Goal: Book appointment/travel/reservation

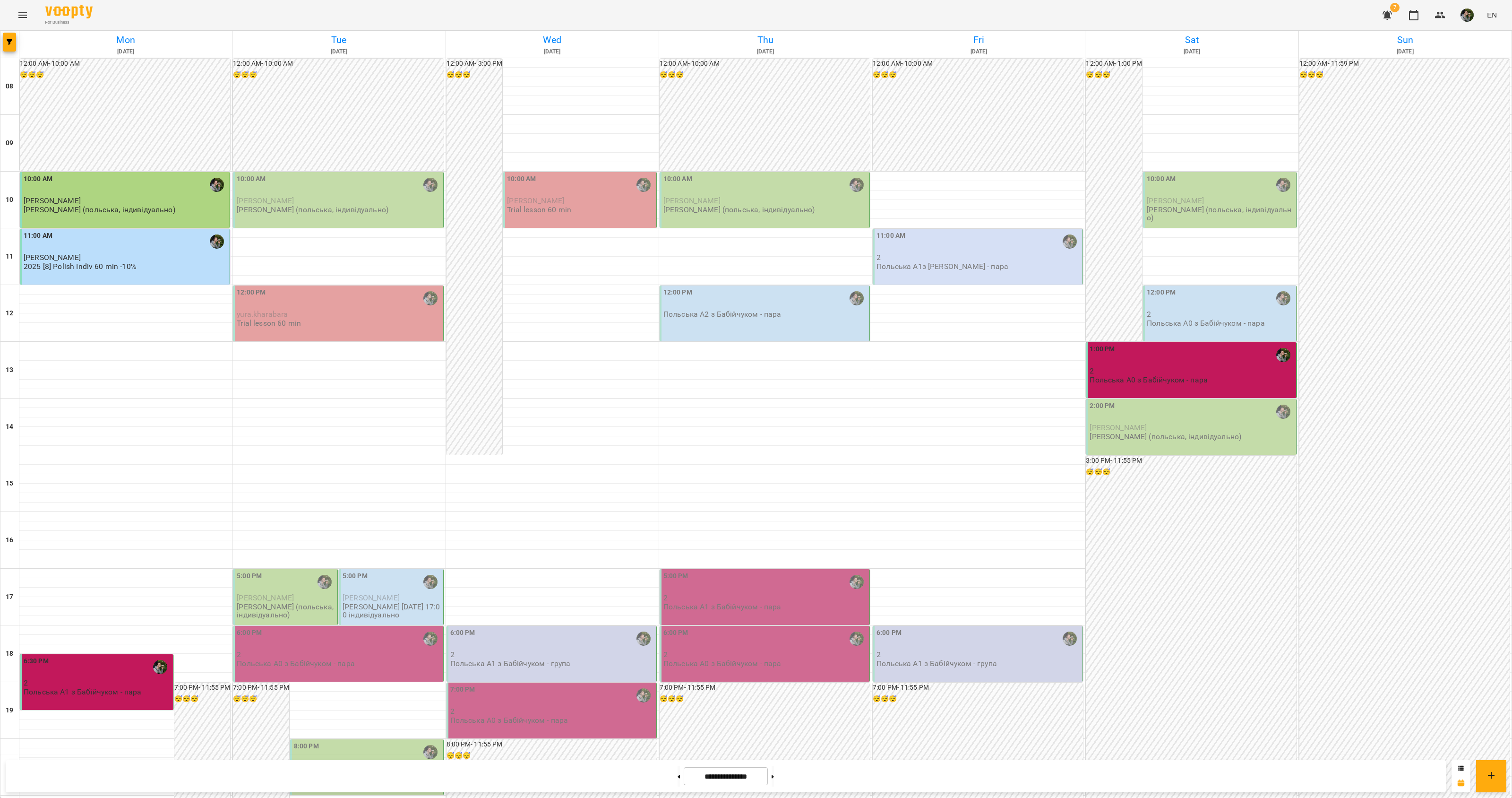
scroll to position [154, 0]
click at [274, 628] on div "6:00 PM" at bounding box center [339, 638] width 204 height 22
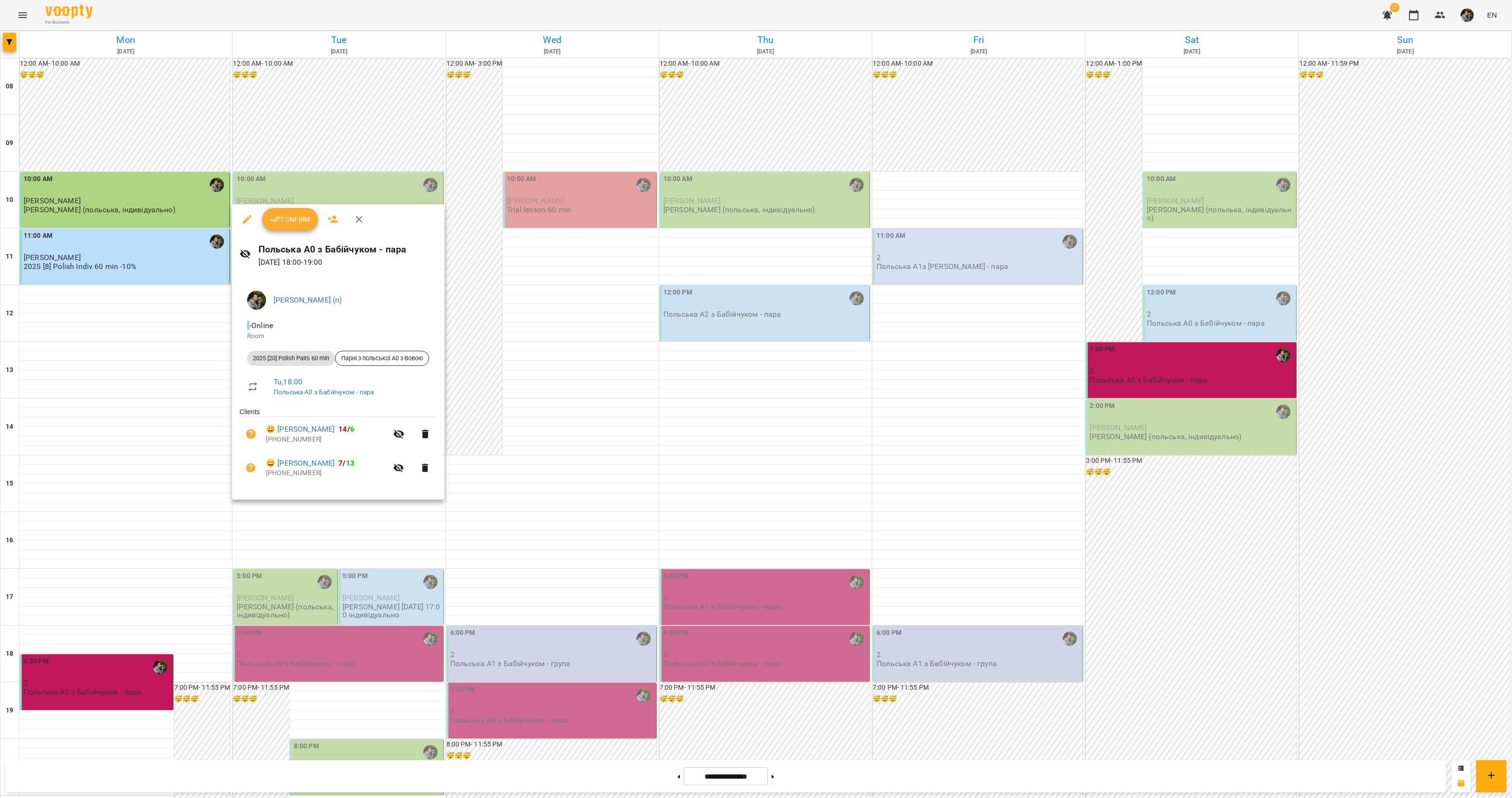
drag, startPoint x: 406, startPoint y: 586, endPoint x: 402, endPoint y: 600, distance: 14.6
click at [404, 593] on div at bounding box center [756, 399] width 1512 height 798
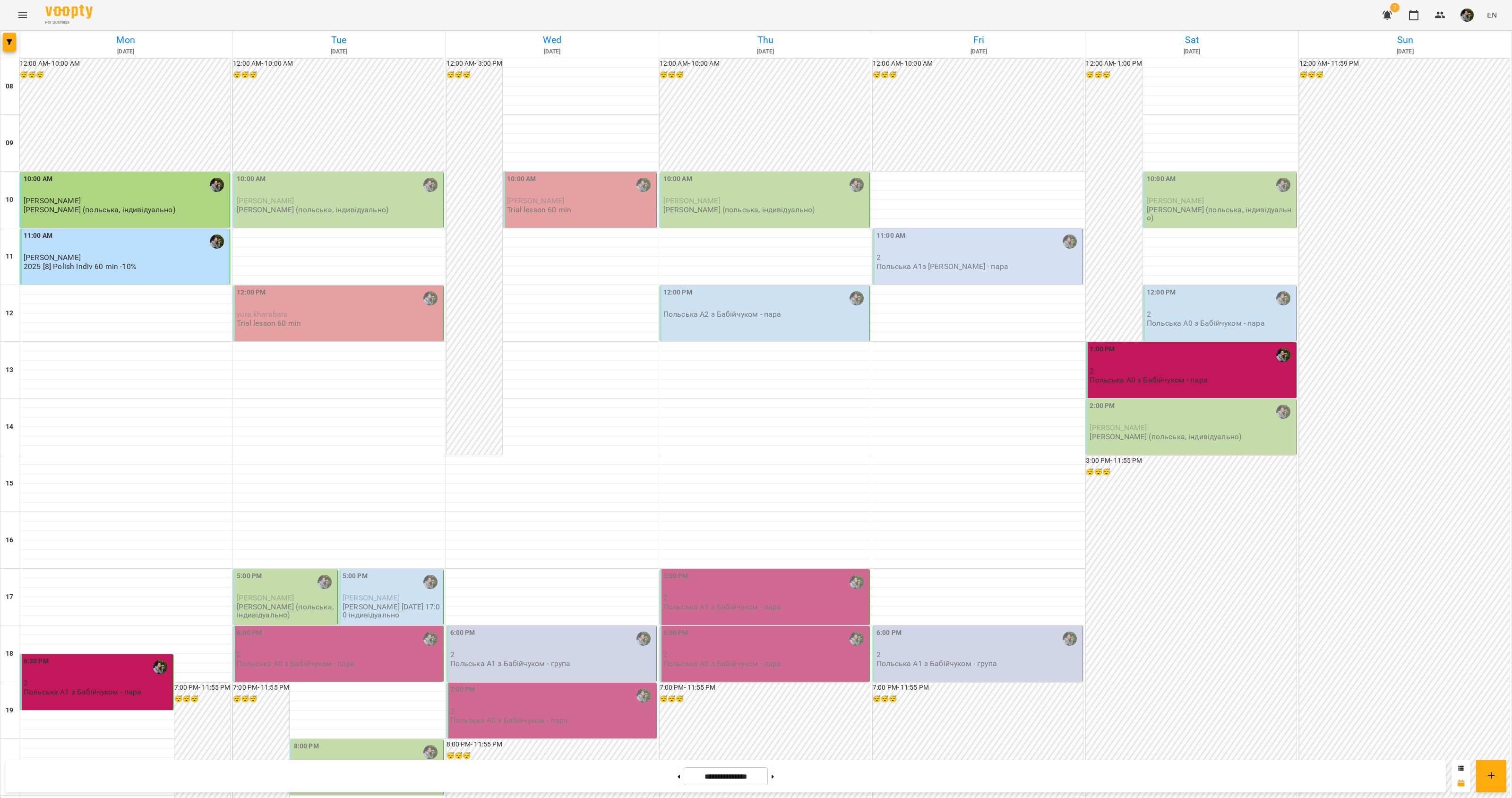
click at [401, 741] on div "8:00 PM" at bounding box center [367, 752] width 147 height 22
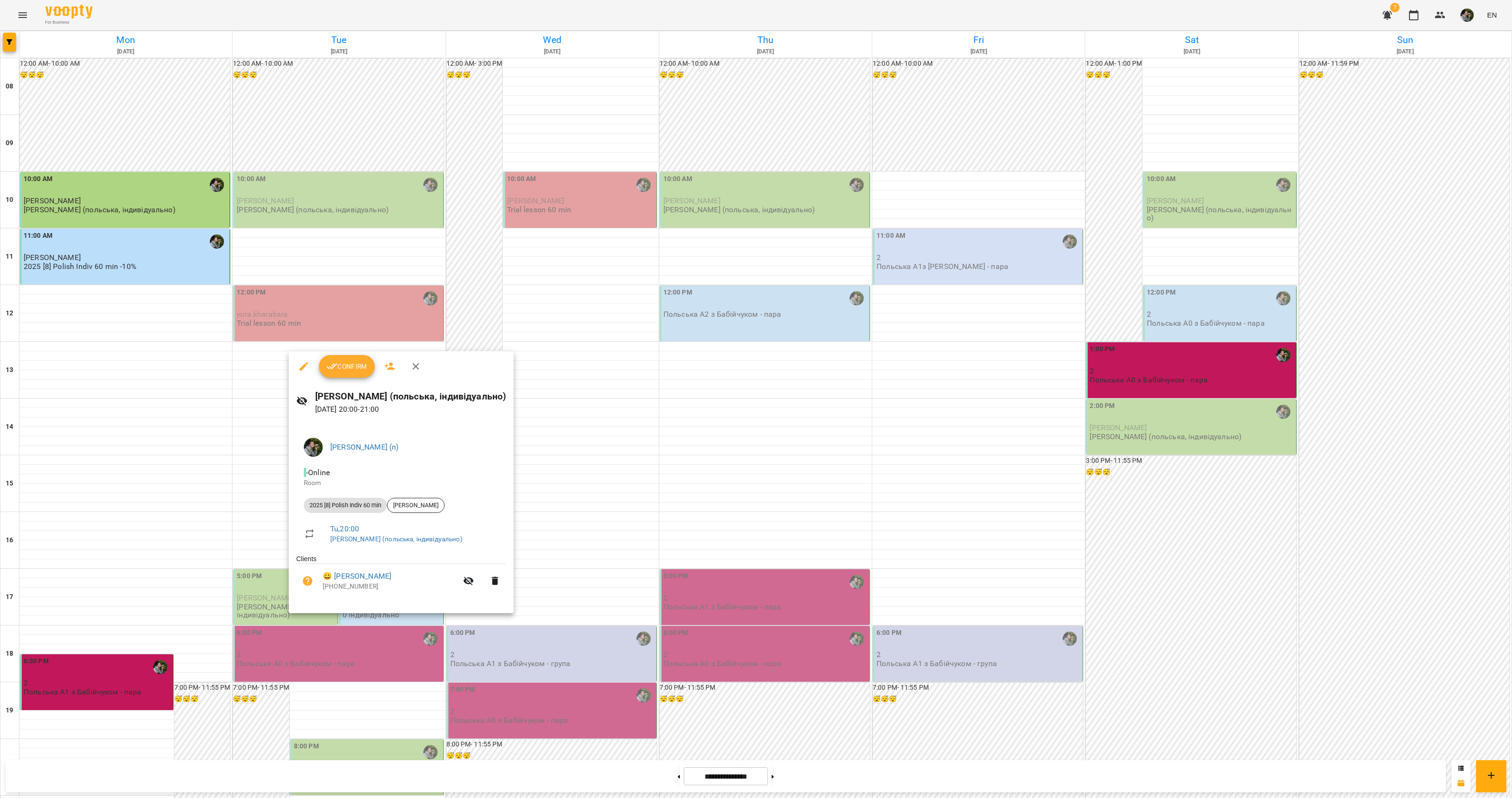
click at [606, 561] on div at bounding box center [756, 399] width 1512 height 798
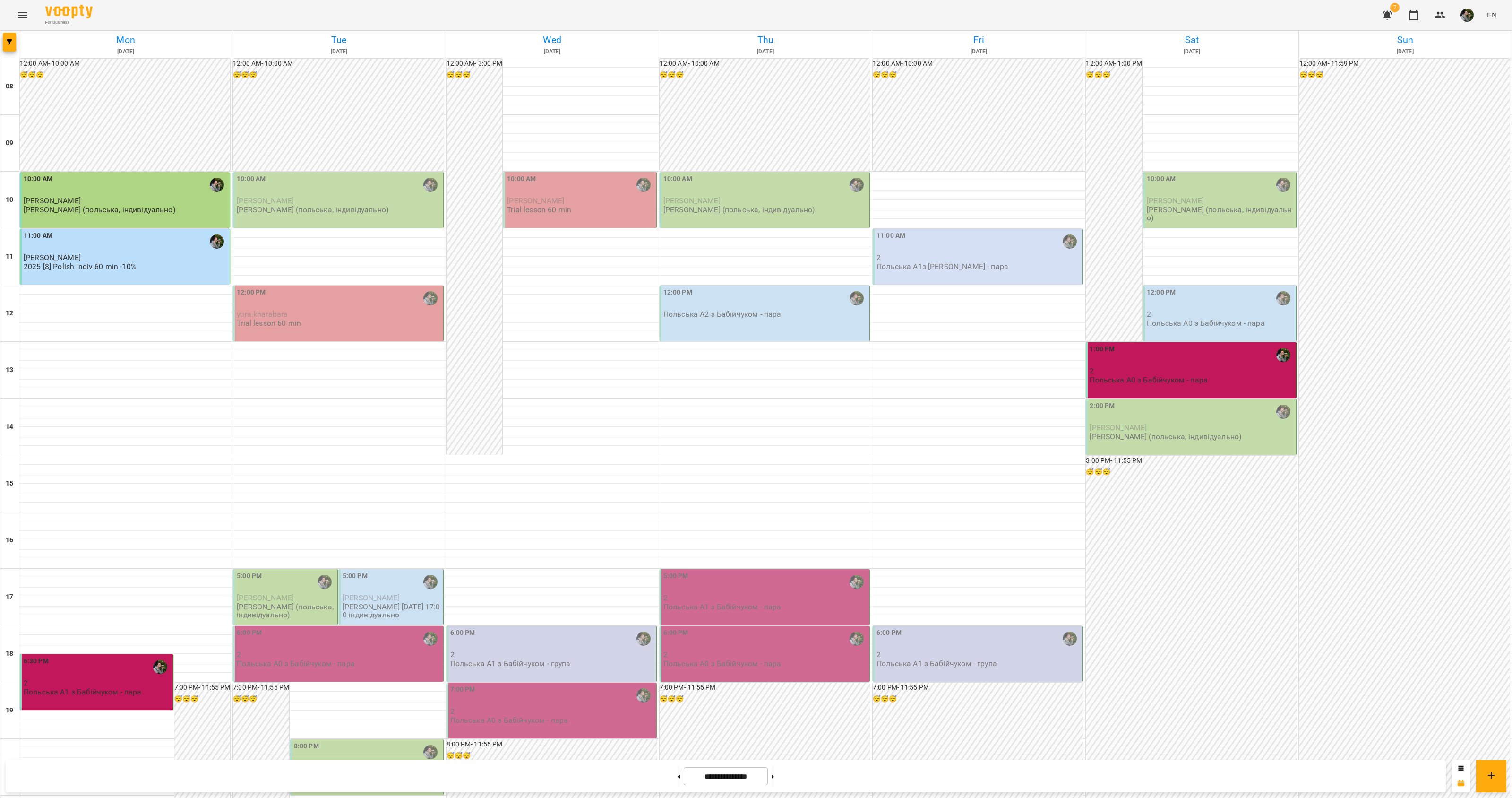
click at [605, 707] on p "2" at bounding box center [552, 711] width 204 height 8
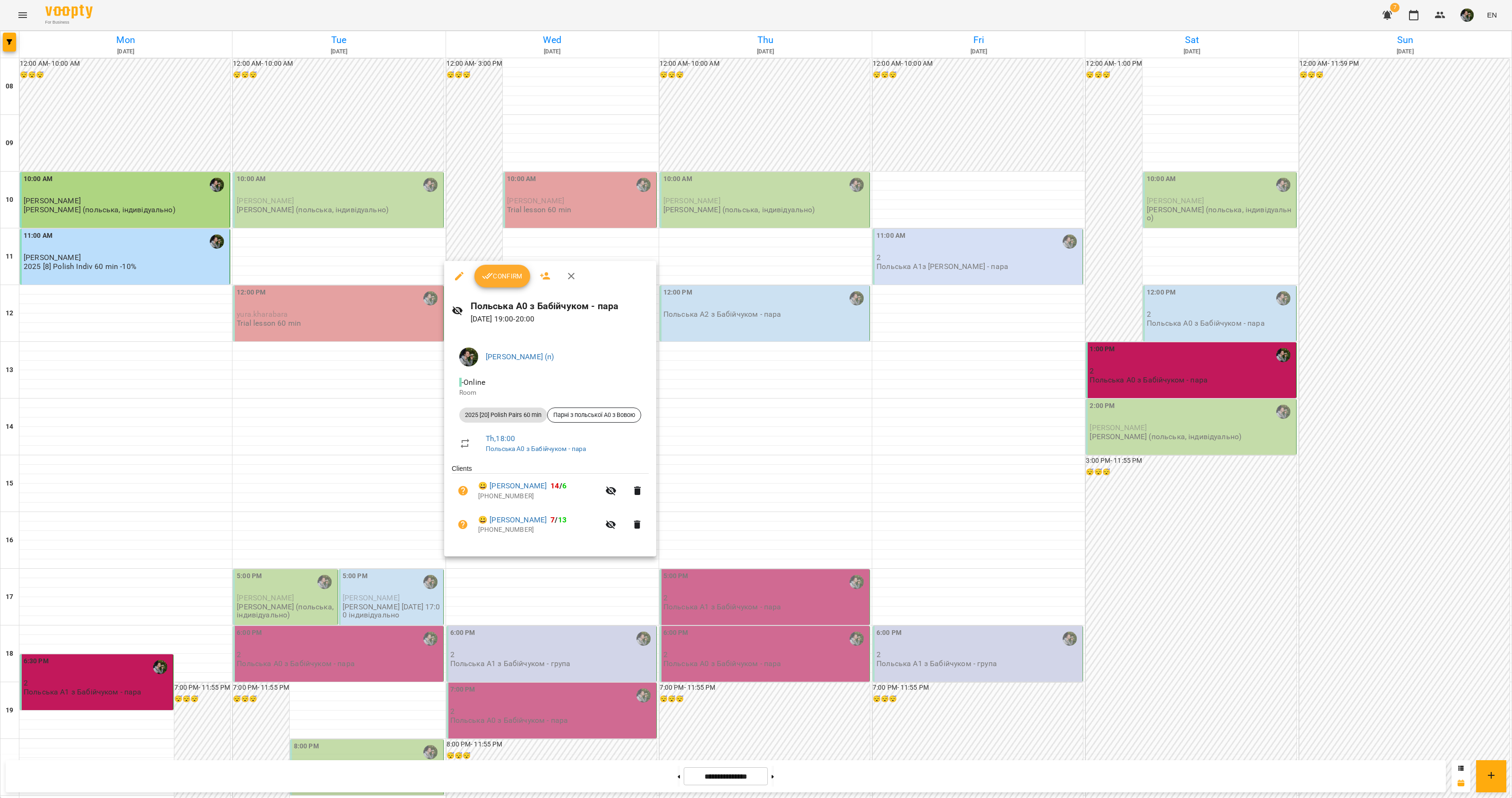
click at [718, 506] on div at bounding box center [756, 399] width 1512 height 798
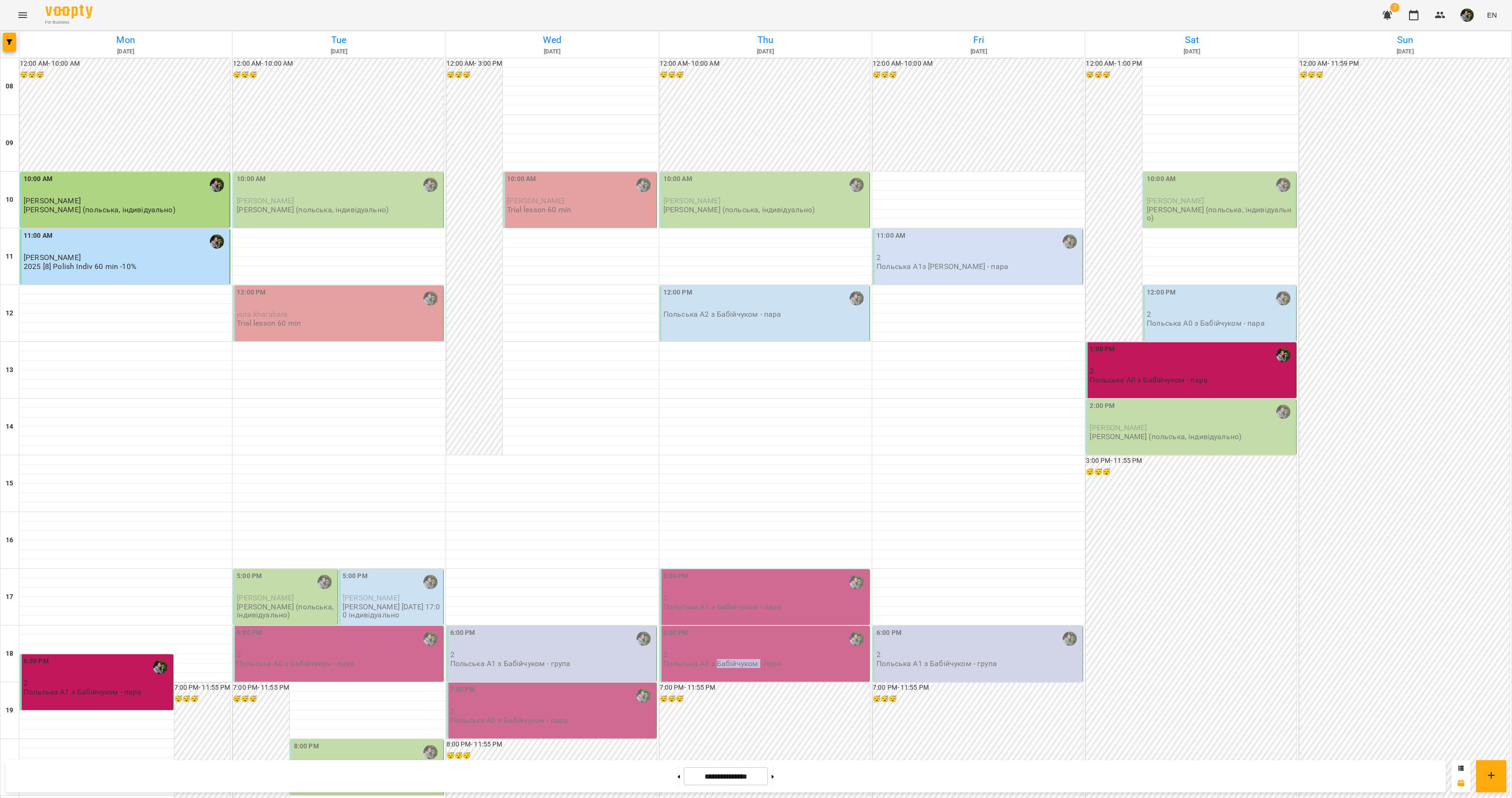
click at [718, 659] on p "Польська А0 з Бабійчуком - пара" at bounding box center [722, 664] width 118 height 8
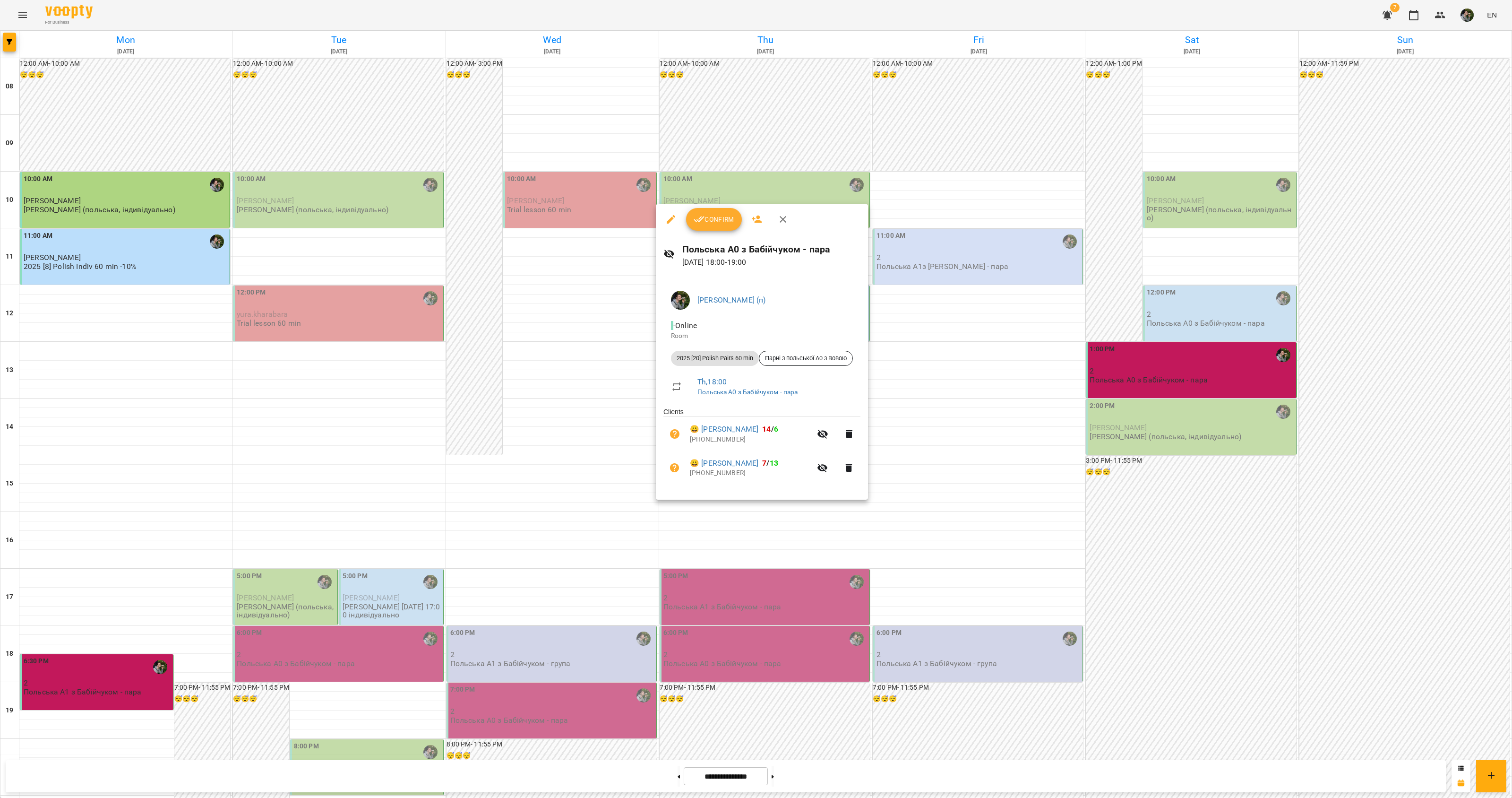
click at [922, 508] on div at bounding box center [756, 399] width 1512 height 798
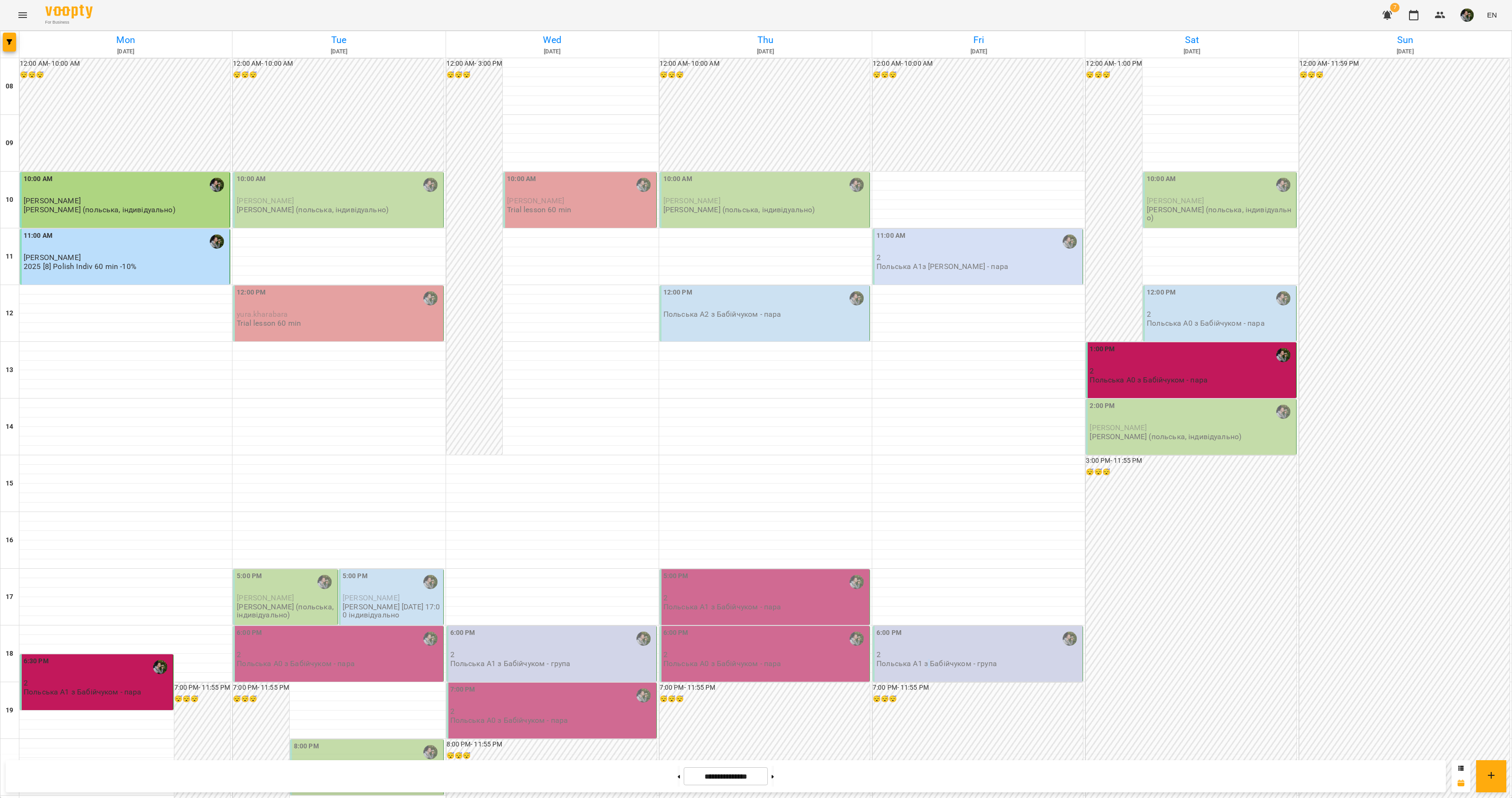
click at [922, 659] on p "Польська А1 з Бабійчуком - група" at bounding box center [936, 664] width 120 height 8
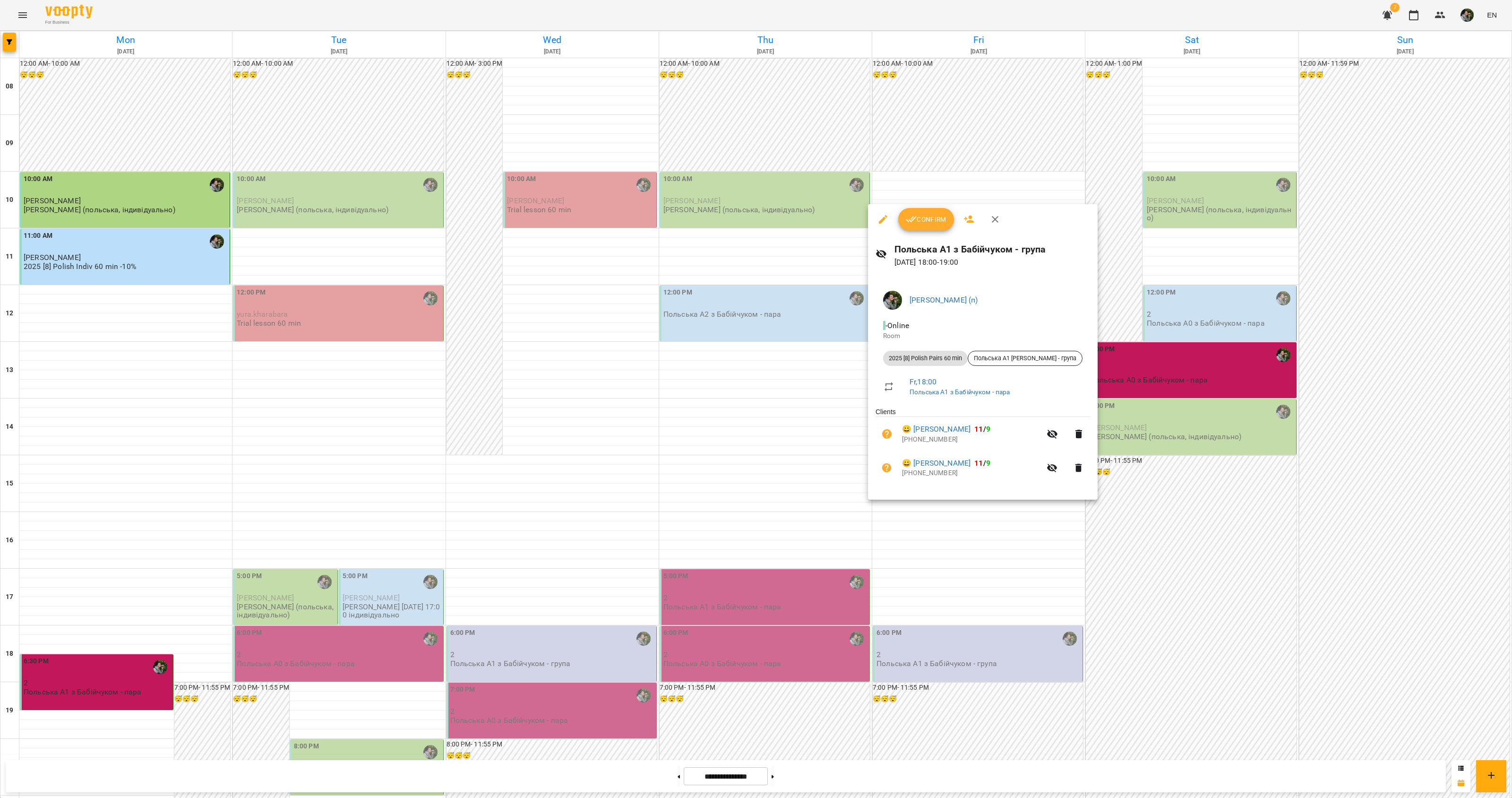
click at [998, 520] on div at bounding box center [756, 399] width 1512 height 798
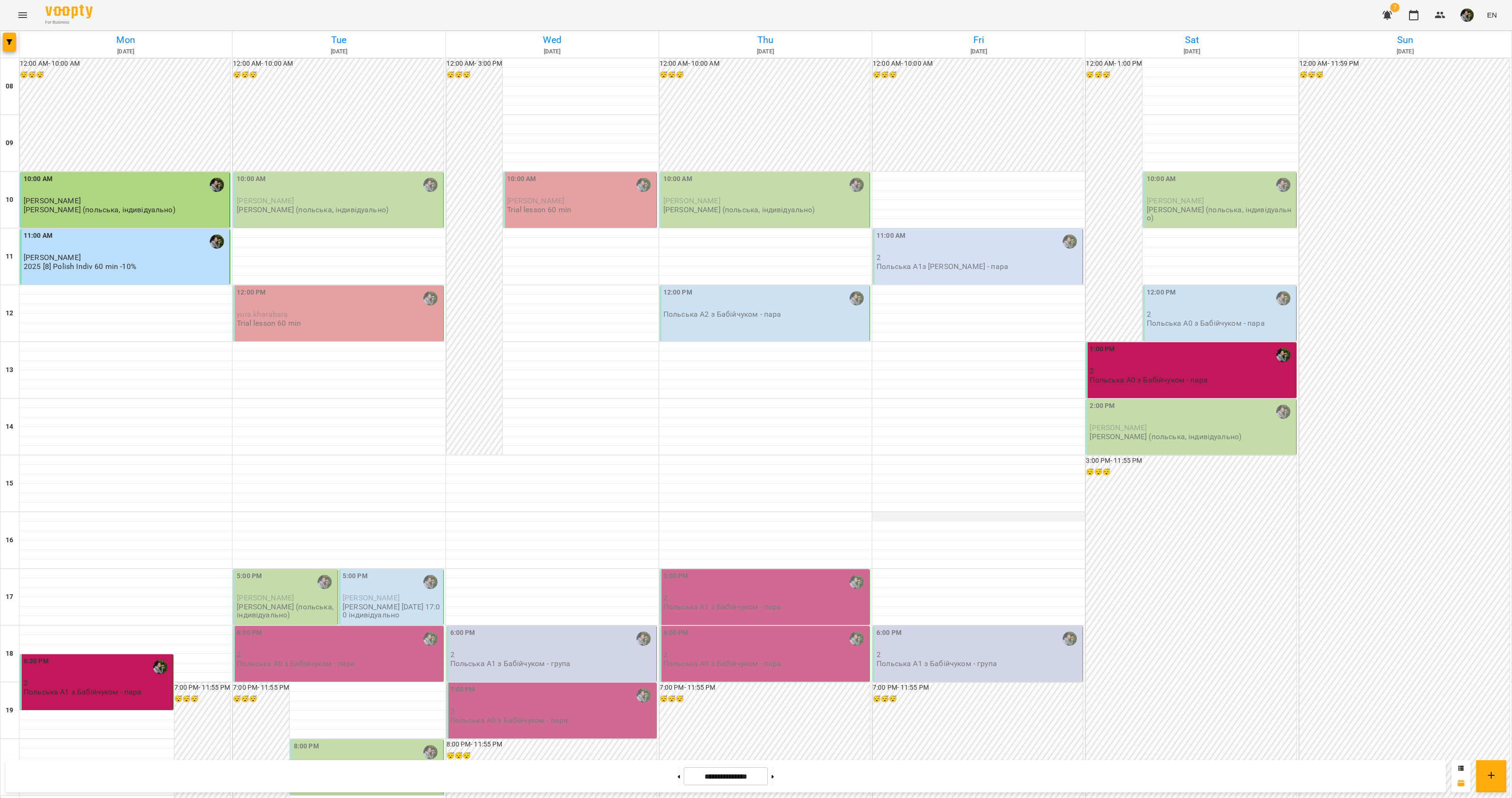
scroll to position [0, 0]
click at [1118, 420] on div "2:00 PM" at bounding box center [1192, 412] width 204 height 22
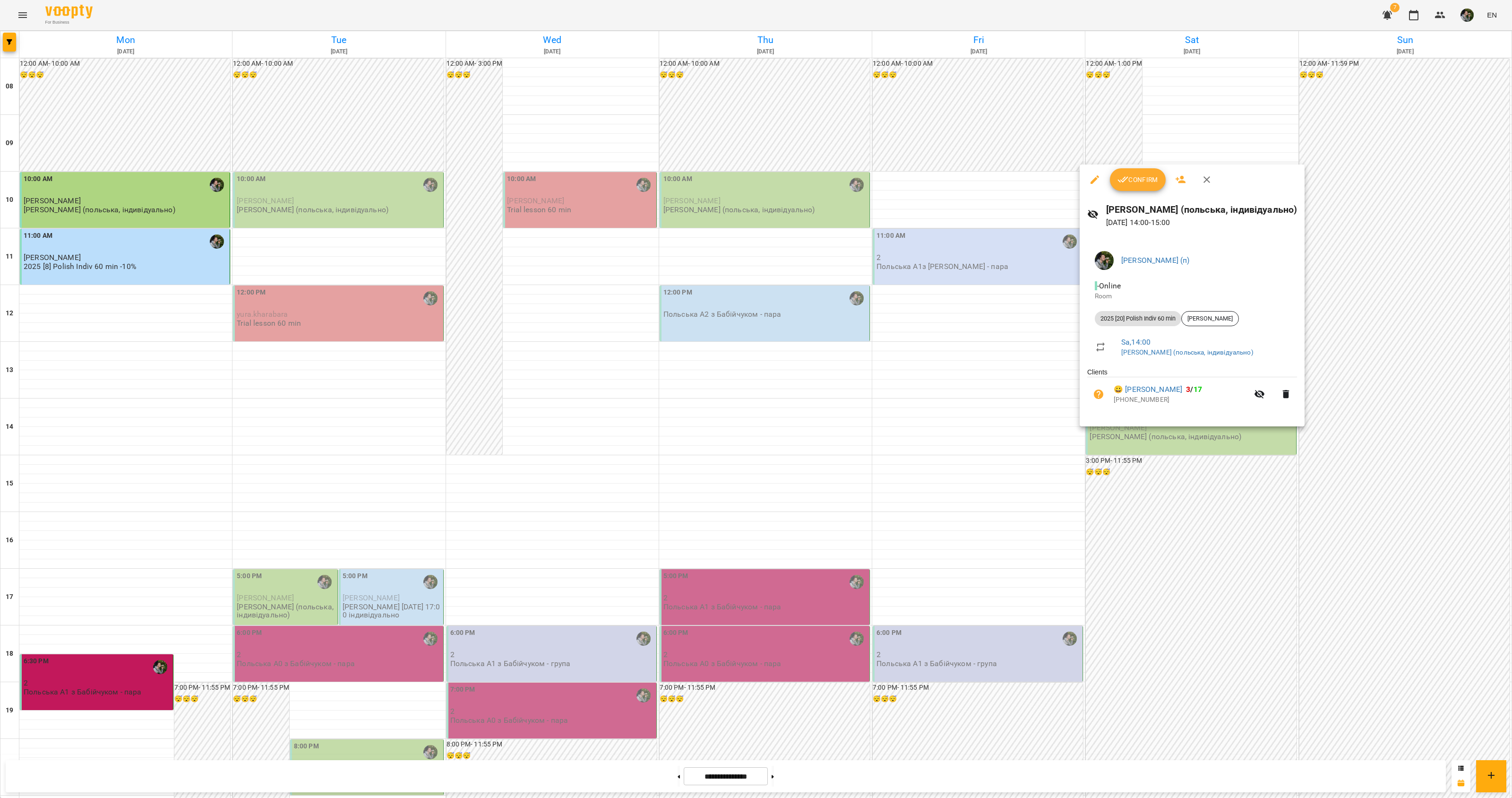
click at [1169, 523] on div at bounding box center [756, 399] width 1512 height 798
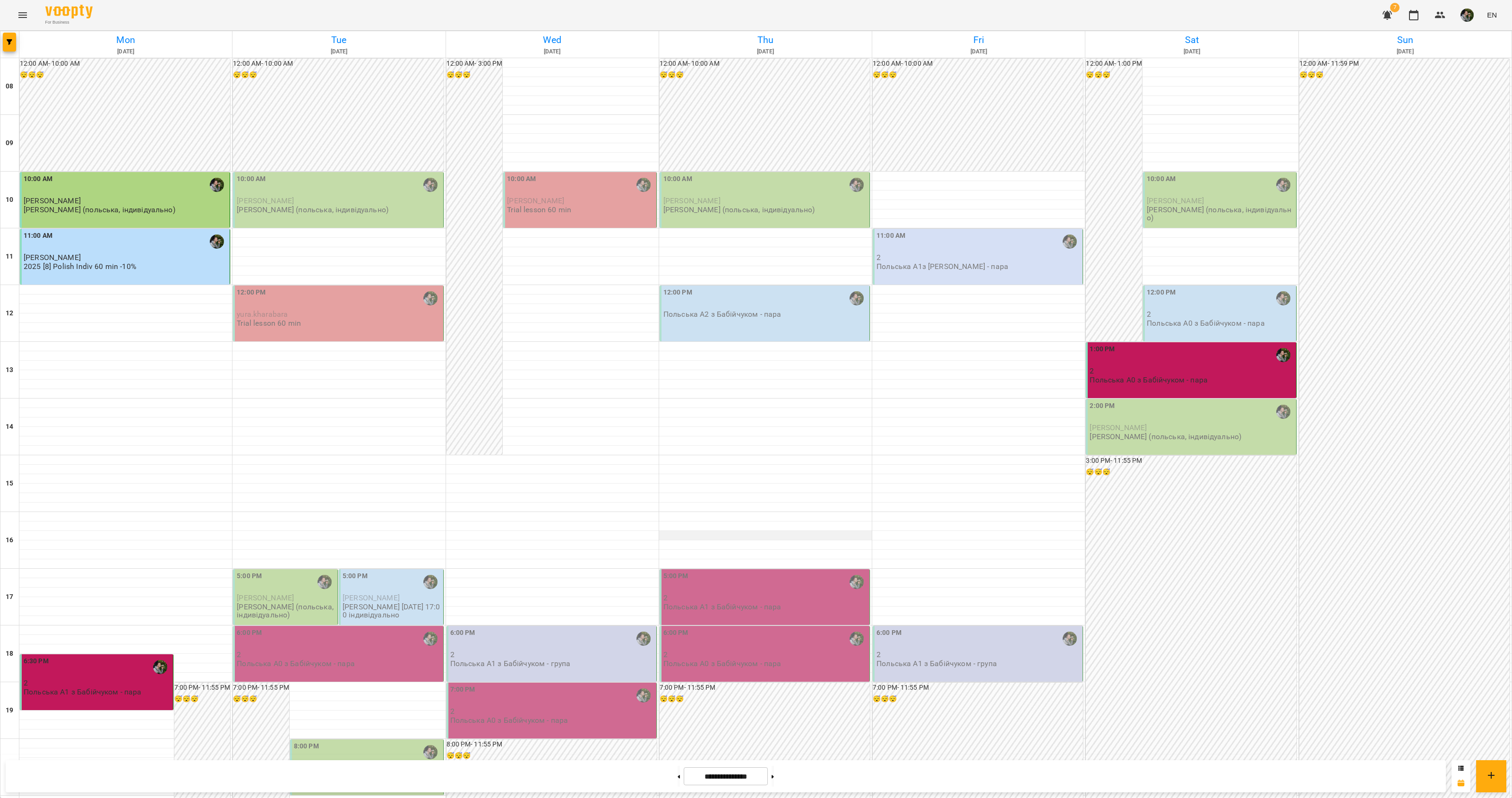
scroll to position [154, 0]
